Goal: Use online tool/utility

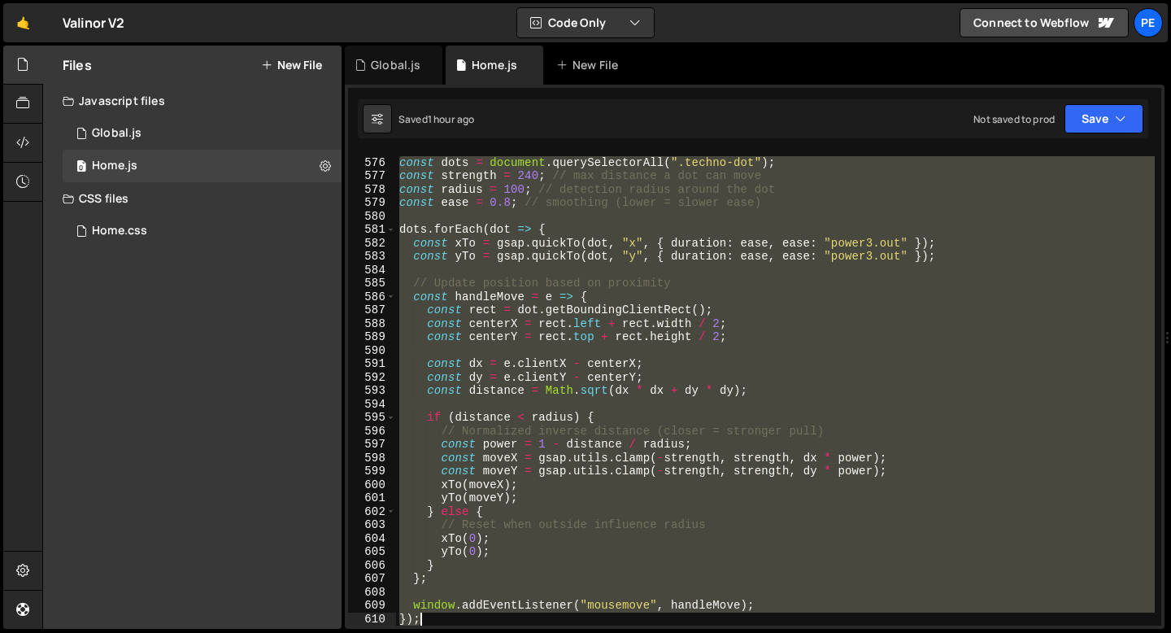
scroll to position [7728, 0]
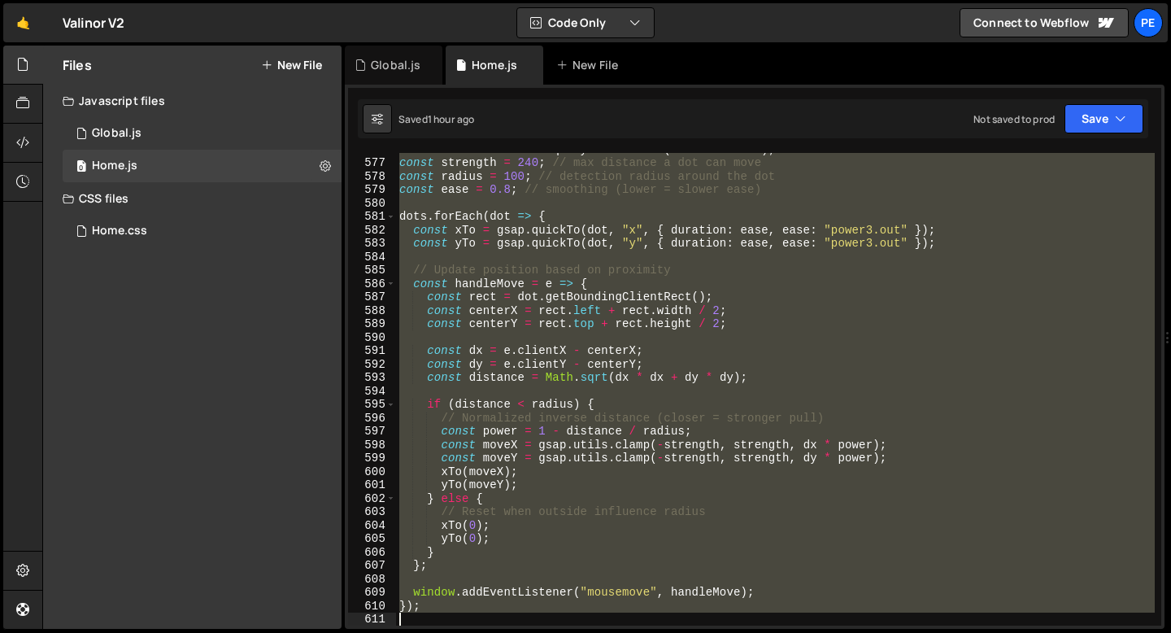
drag, startPoint x: 399, startPoint y: 220, endPoint x: 488, endPoint y: 623, distance: 413.1
click at [488, 625] on div "const dots = document . querySelectorAll ( ".techno-dot" ) ; const strength = 2…" at bounding box center [775, 391] width 759 height 499
type textarea "});"
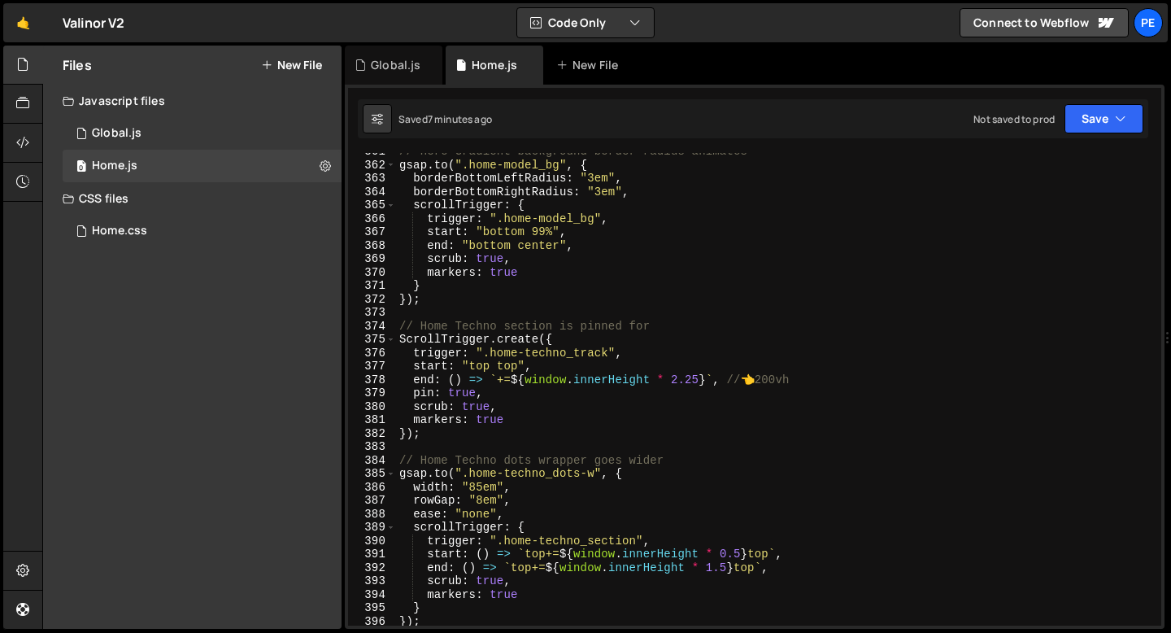
scroll to position [4722, 0]
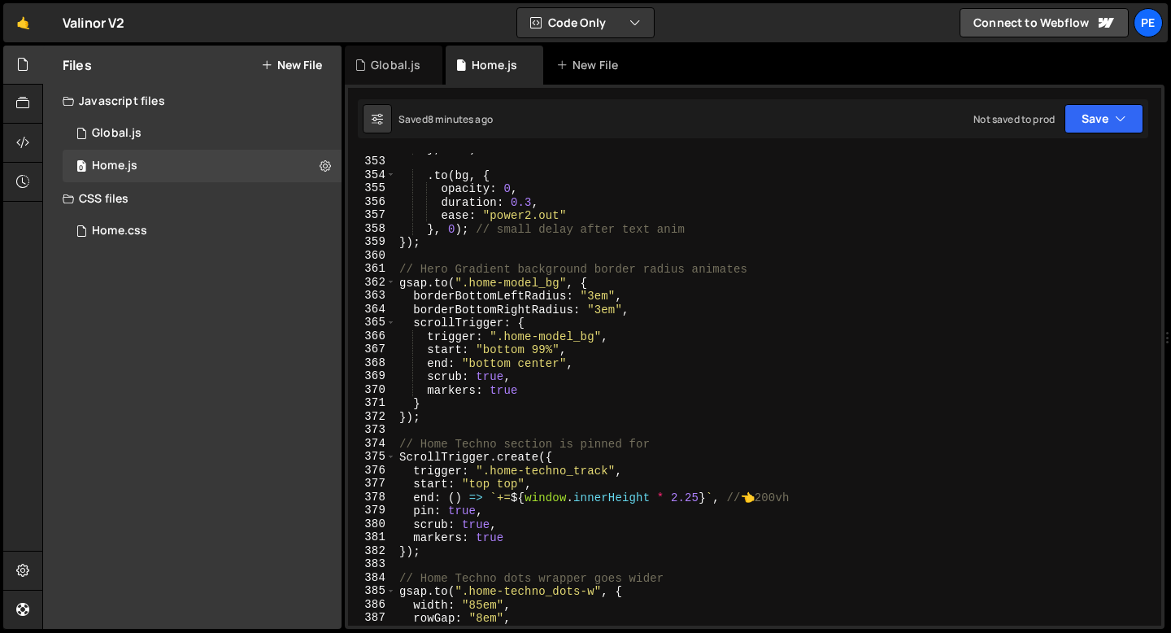
click at [698, 497] on div "} , 0.1 ) . to ( bg , { opacity : 0 , duration : 0.3 , ease : "power2.out" } , …" at bounding box center [775, 391] width 759 height 499
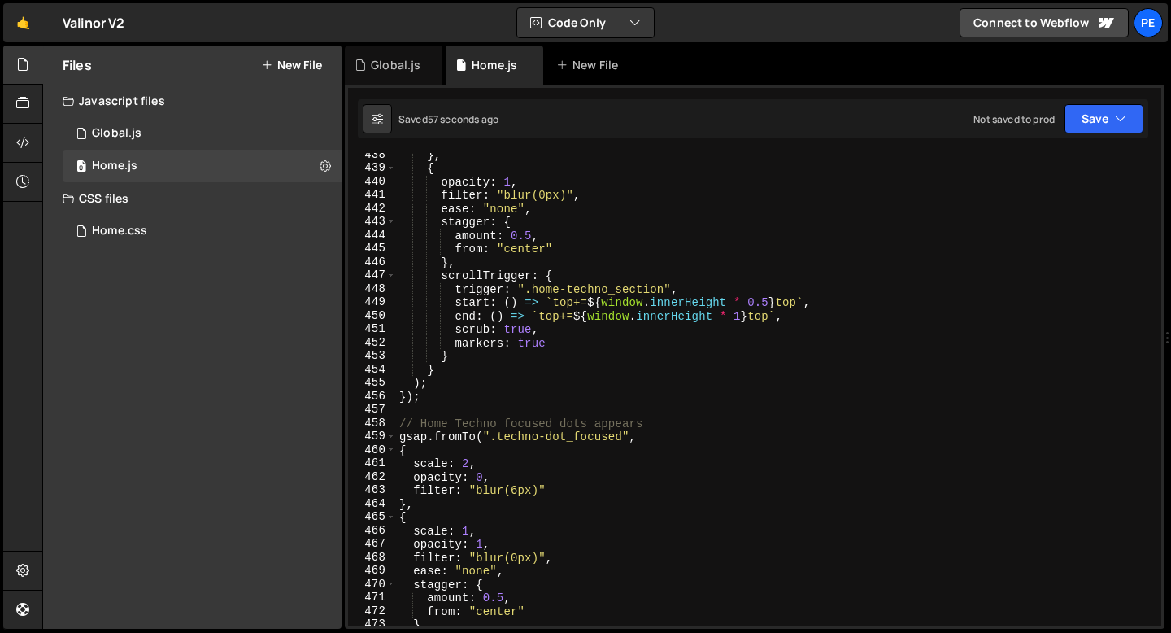
scroll to position [5816, 0]
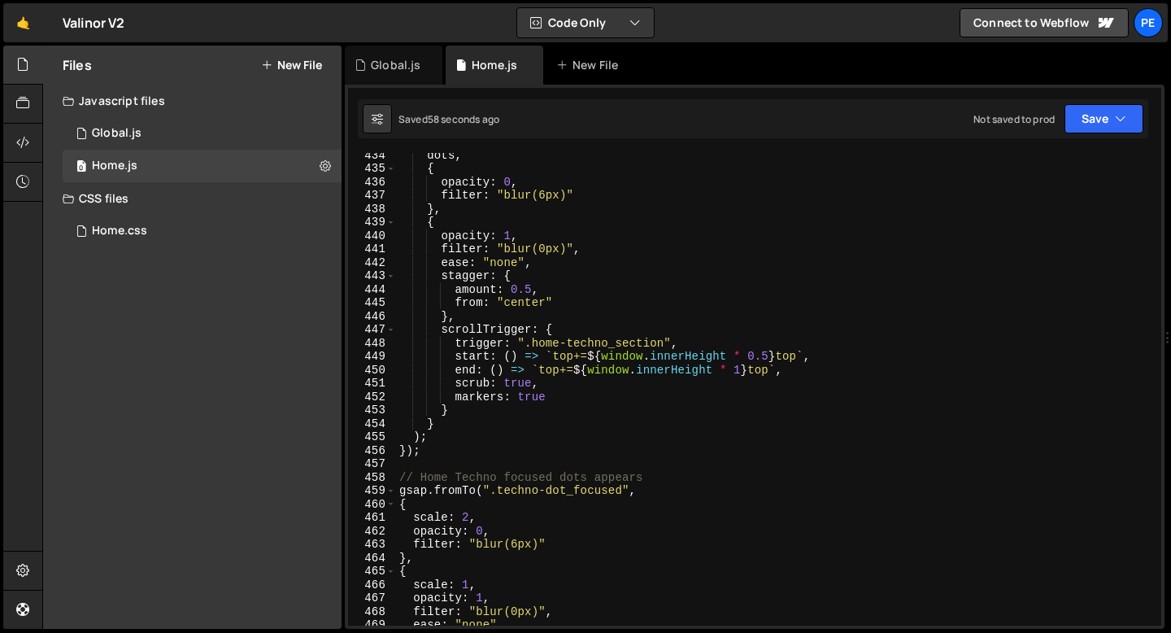
click at [739, 368] on div "dots , { opacity : 0 , filter : "blur(6px)" } , { opacity : 1 , filter : "blur(…" at bounding box center [775, 397] width 759 height 499
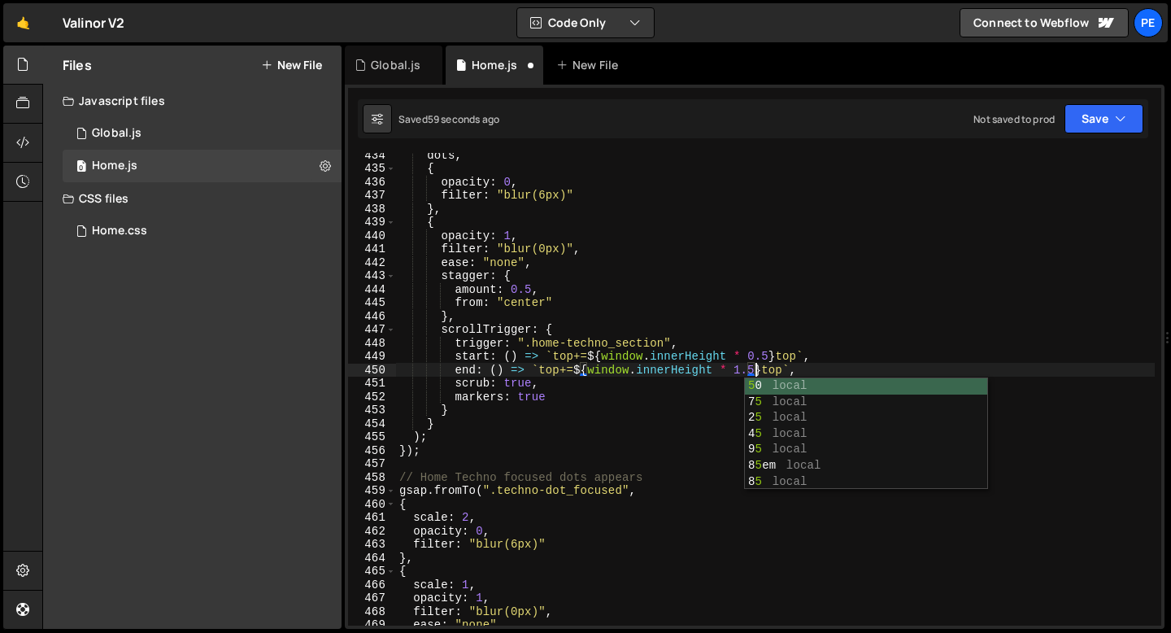
scroll to position [0, 24]
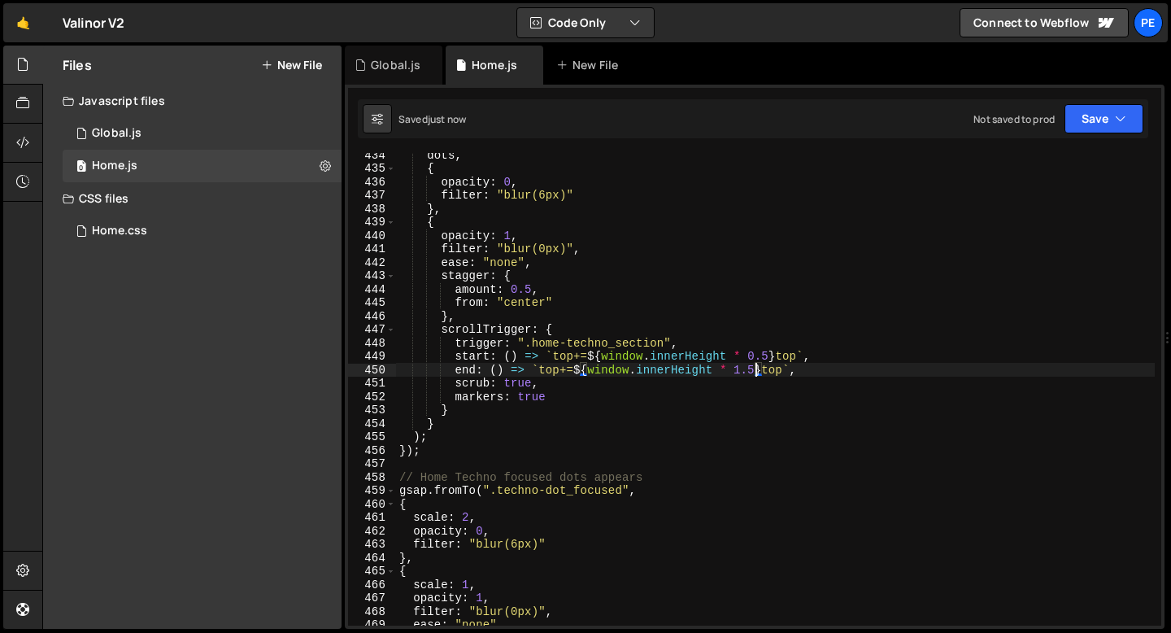
type textarea "end: () => `top+=${window.innerHeight * 1.5} top`,"
